Goal: Task Accomplishment & Management: Manage account settings

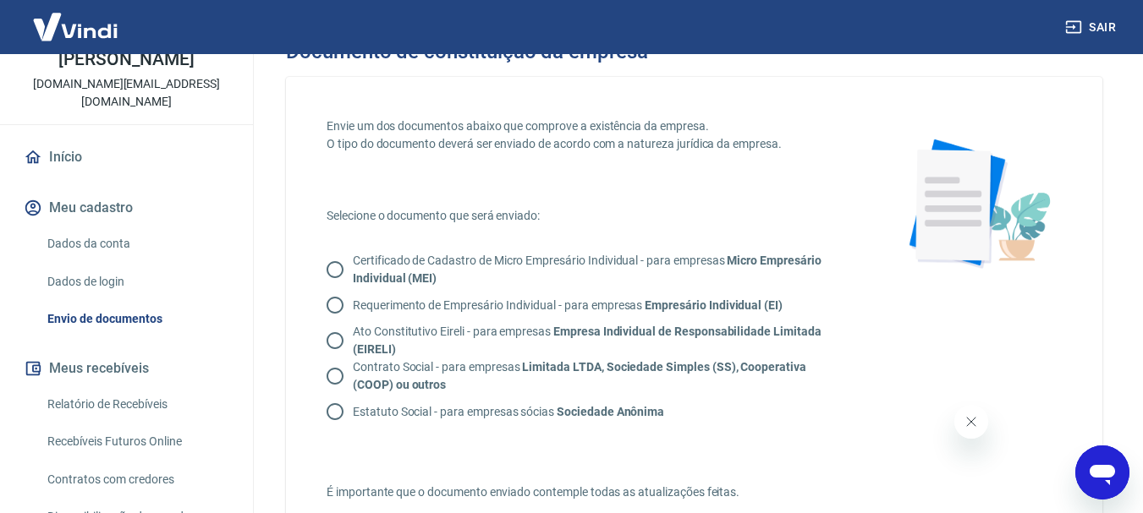
scroll to position [98, 0]
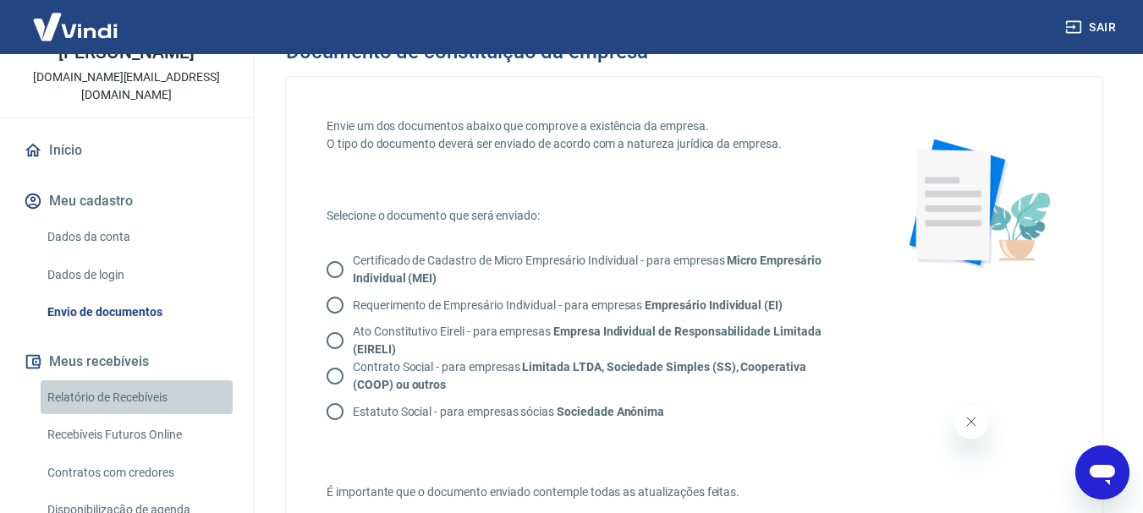
click at [178, 381] on link "Relatório de Recebíveis" at bounding box center [137, 398] width 192 height 35
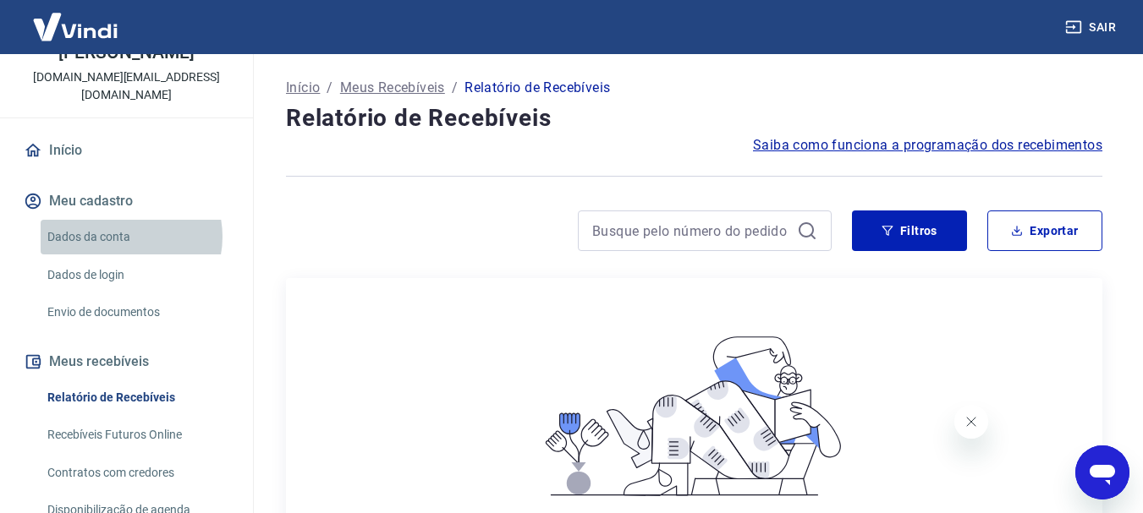
click at [123, 220] on link "Dados da conta" at bounding box center [137, 237] width 192 height 35
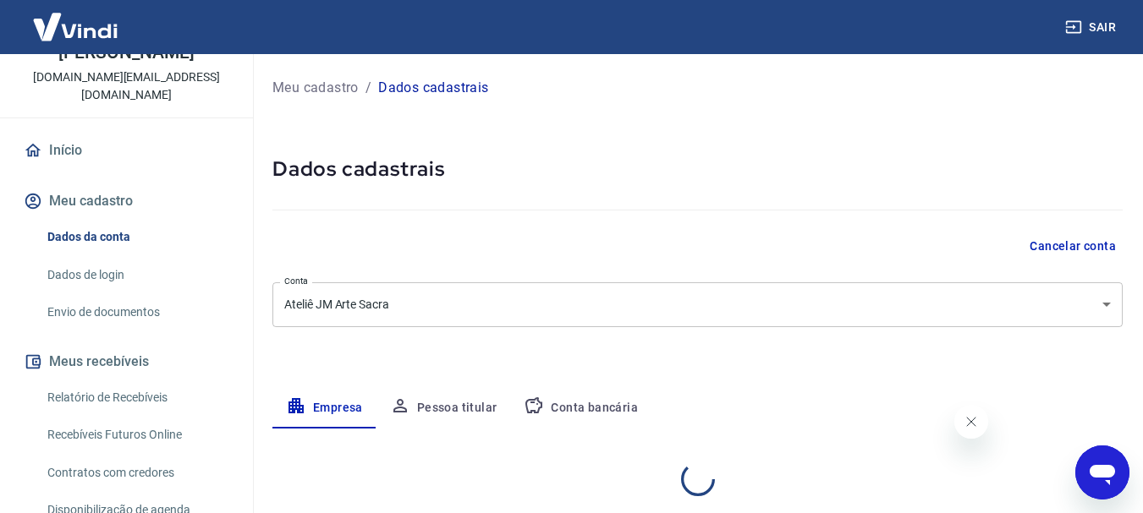
select select "GO"
select select "business"
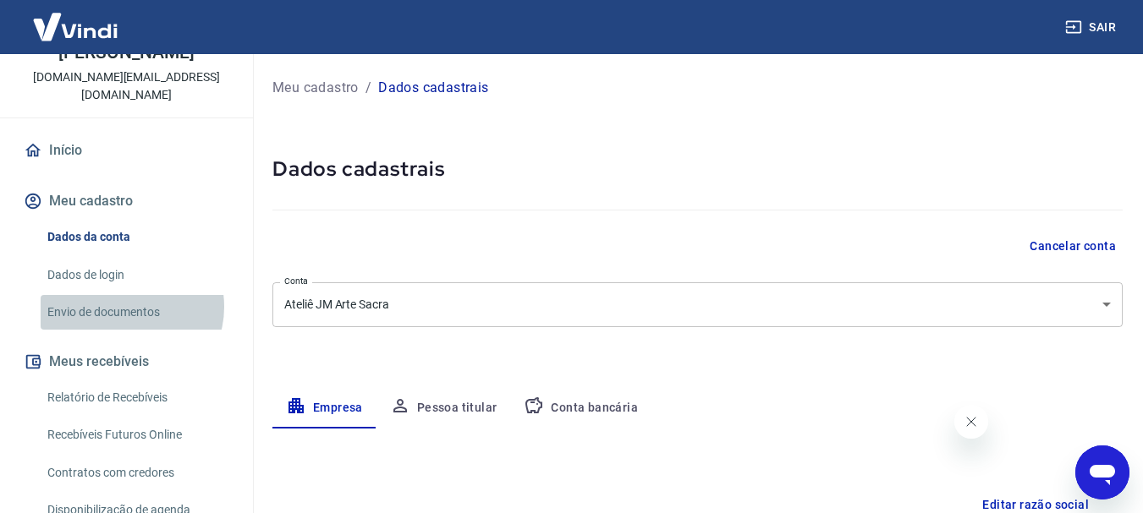
click at [129, 295] on link "Envio de documentos" at bounding box center [137, 312] width 192 height 35
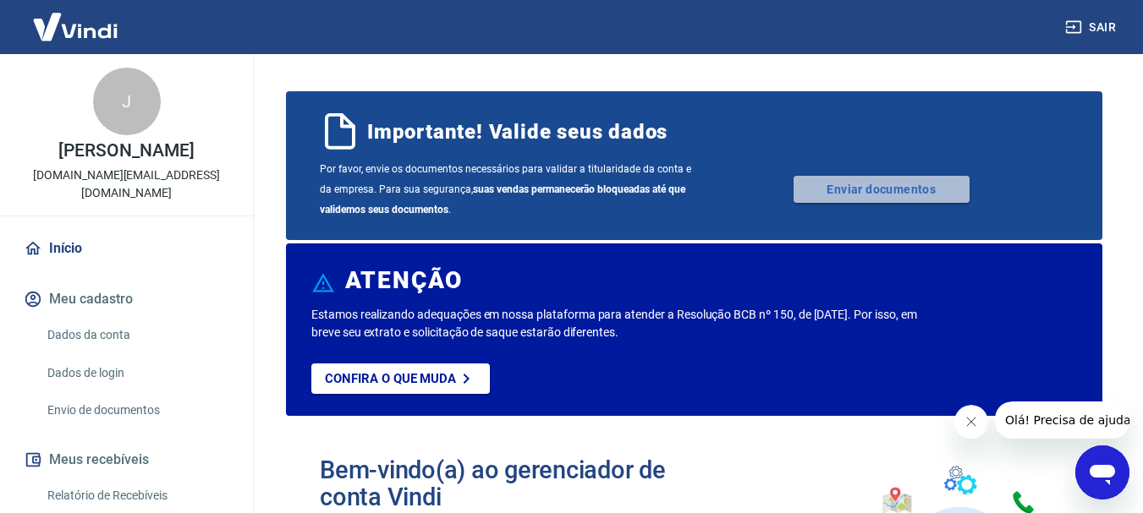
click at [864, 182] on link "Enviar documentos" at bounding box center [882, 189] width 176 height 27
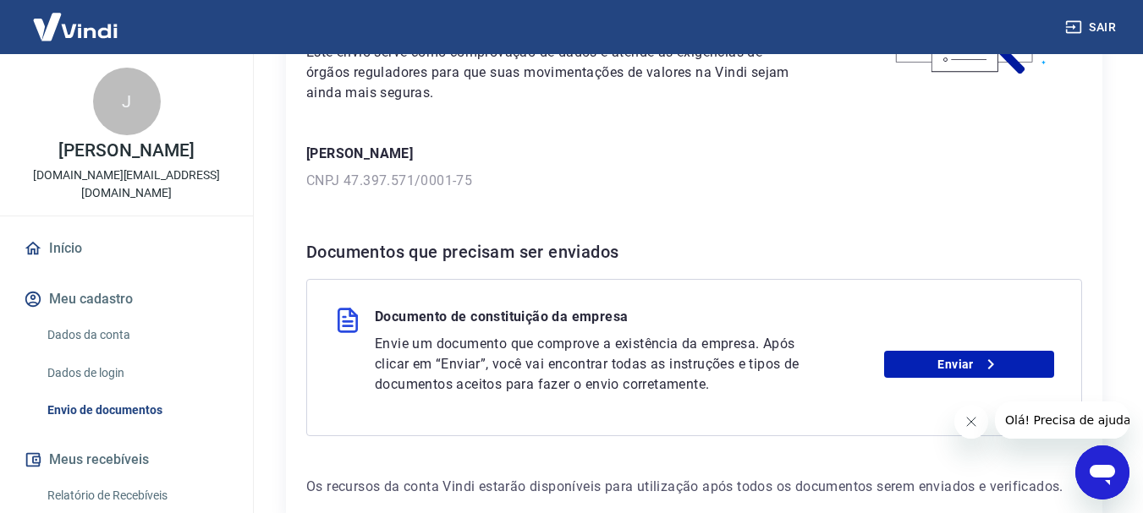
scroll to position [292, 0]
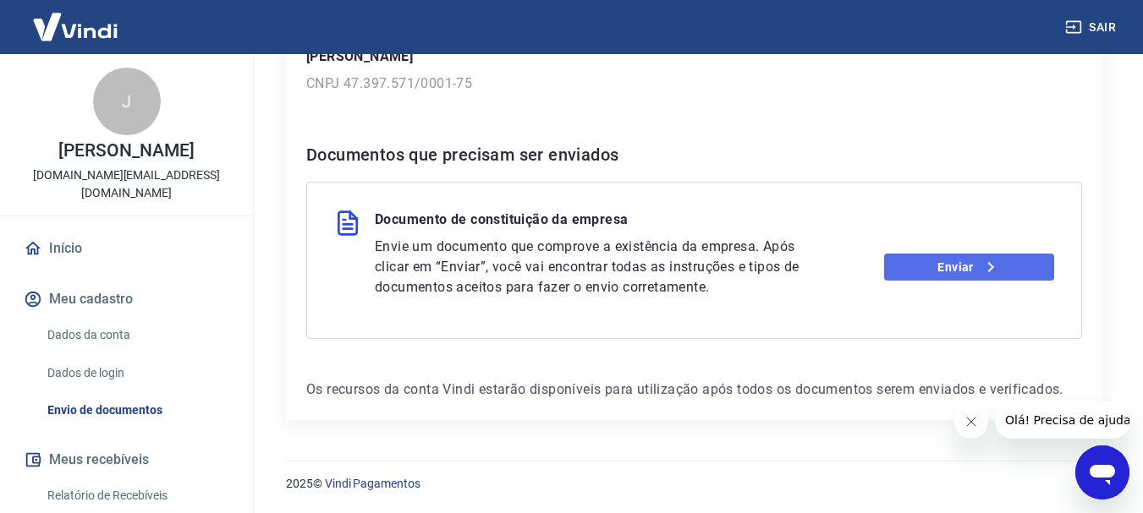
click at [941, 272] on link "Enviar" at bounding box center [969, 267] width 170 height 27
